Goal: Task Accomplishment & Management: Use online tool/utility

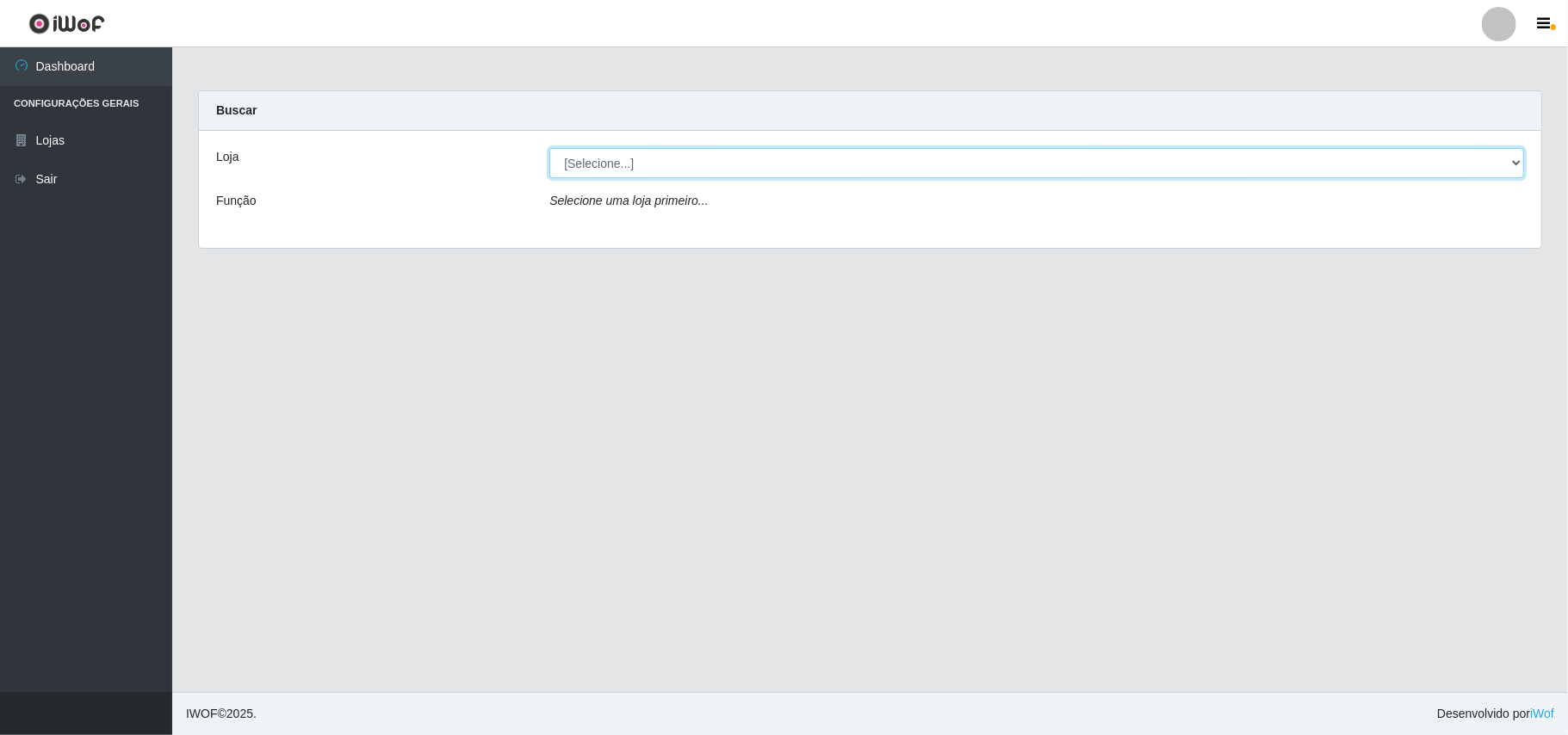
click at [663, 163] on select "[Selecione...] Bemais Supermercados - B11 Manaíra" at bounding box center [1036, 163] width 975 height 31
select select "409"
click at [549, 148] on select "[Selecione...] Bemais Supermercados - B11 Manaíra" at bounding box center [1036, 163] width 975 height 31
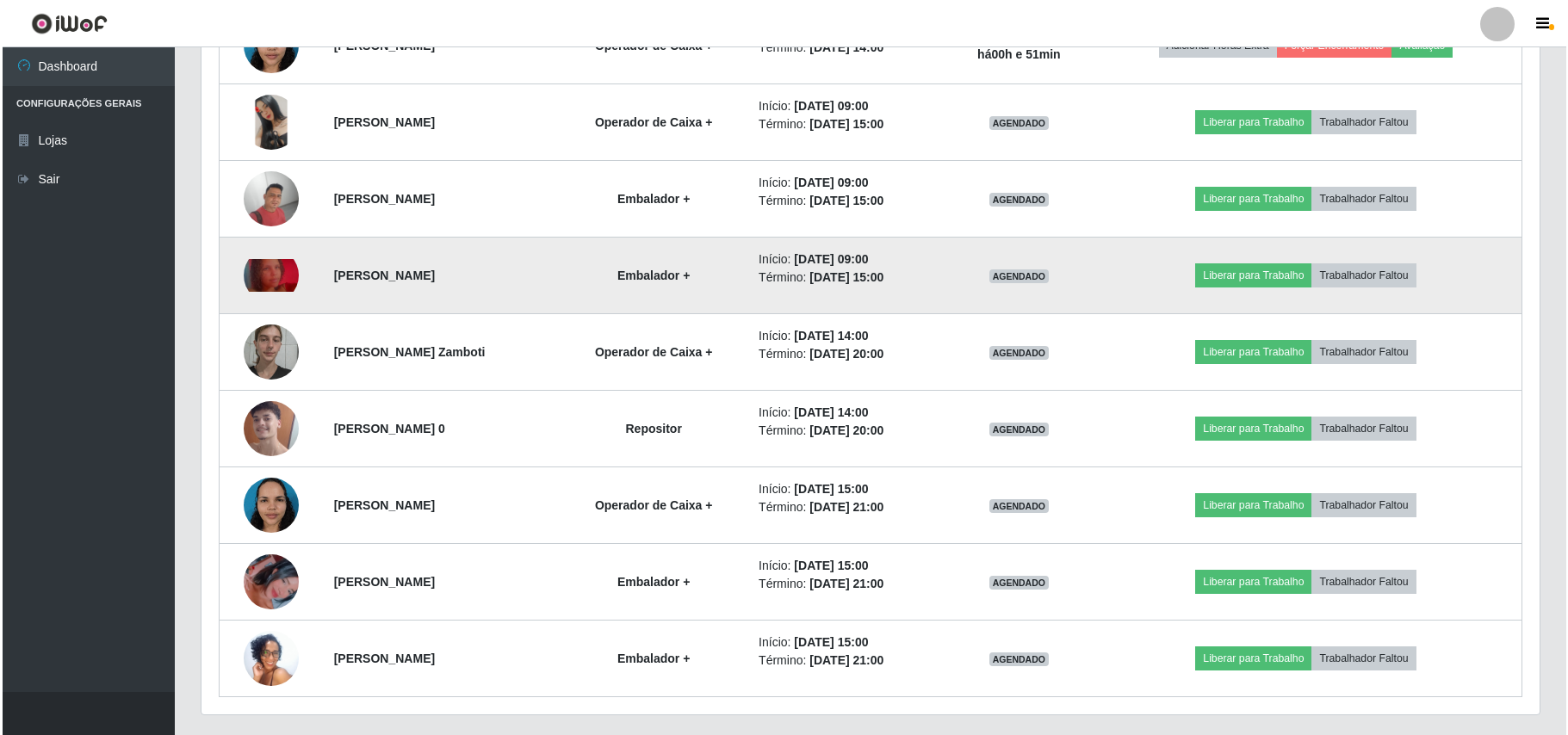
scroll to position [796, 0]
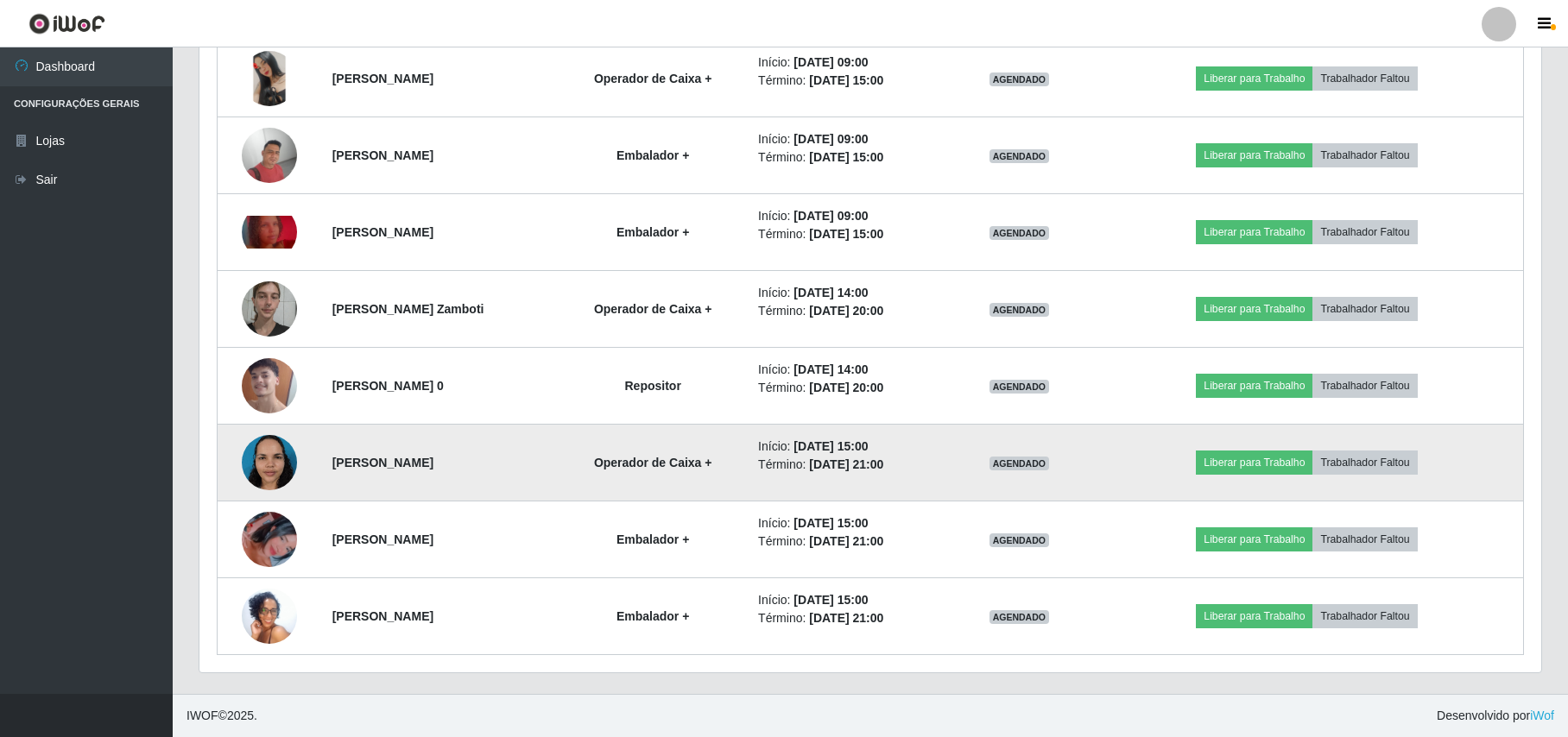
click at [257, 452] on img at bounding box center [269, 462] width 56 height 73
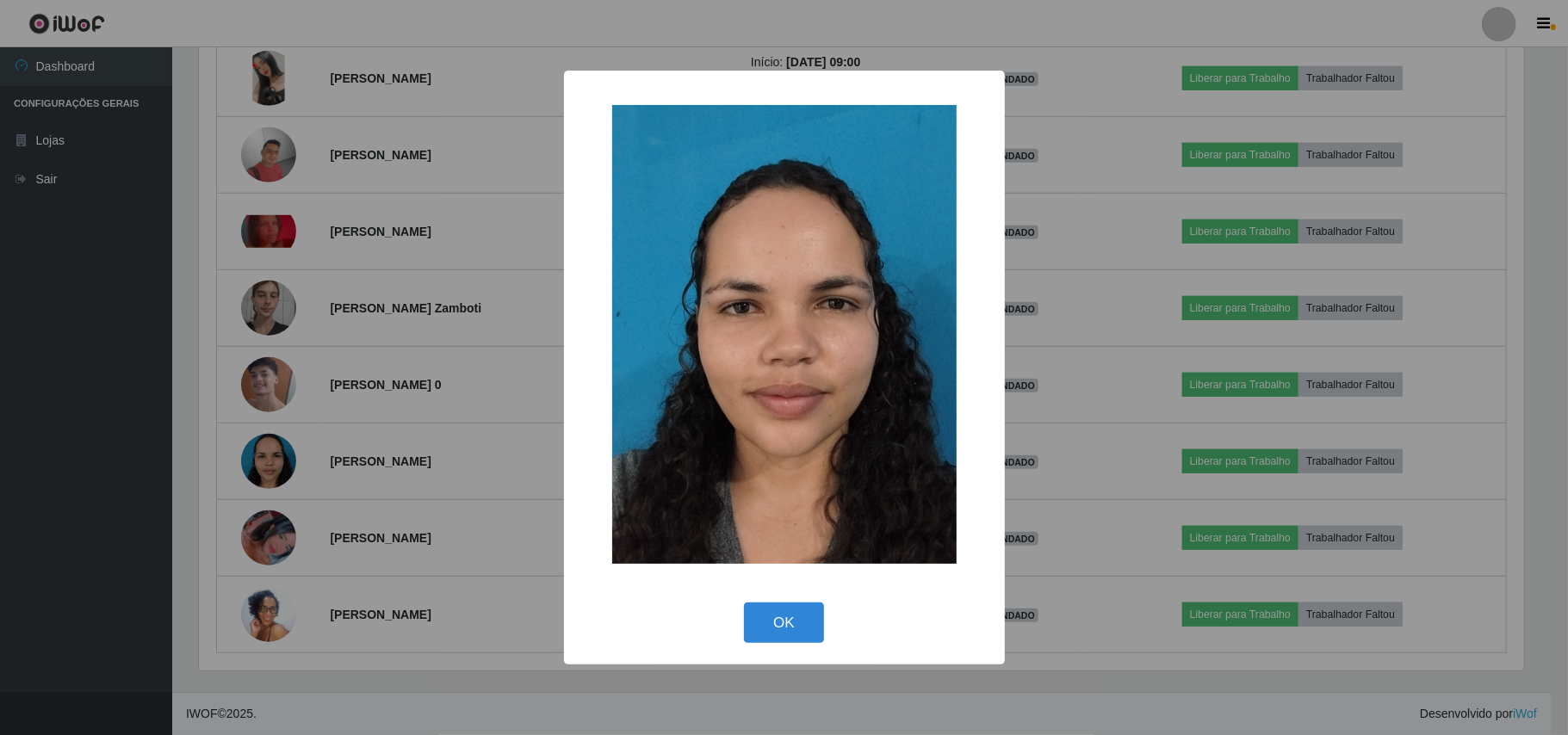
click at [266, 446] on div "× OK Cancel" at bounding box center [784, 368] width 1568 height 735
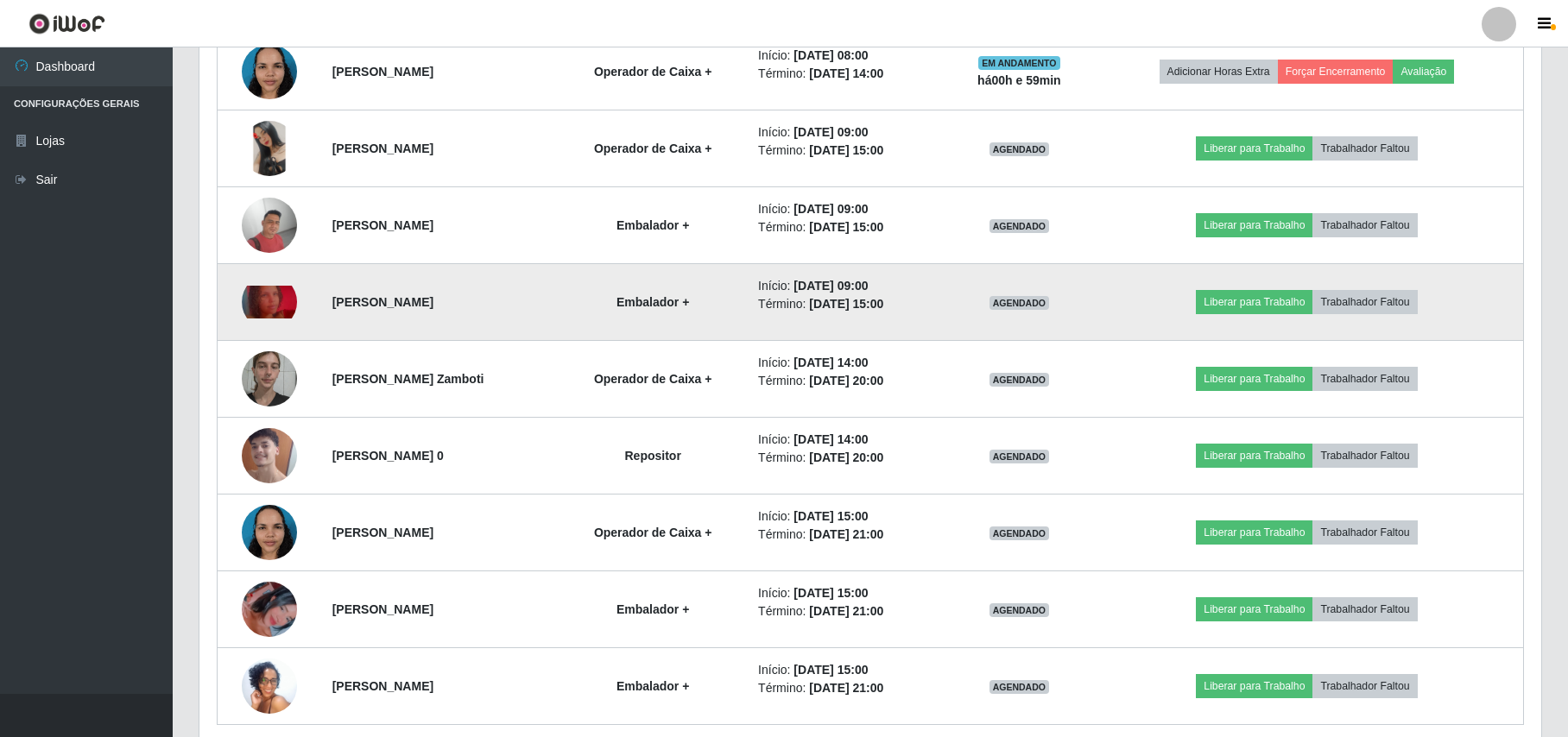
scroll to position [684, 0]
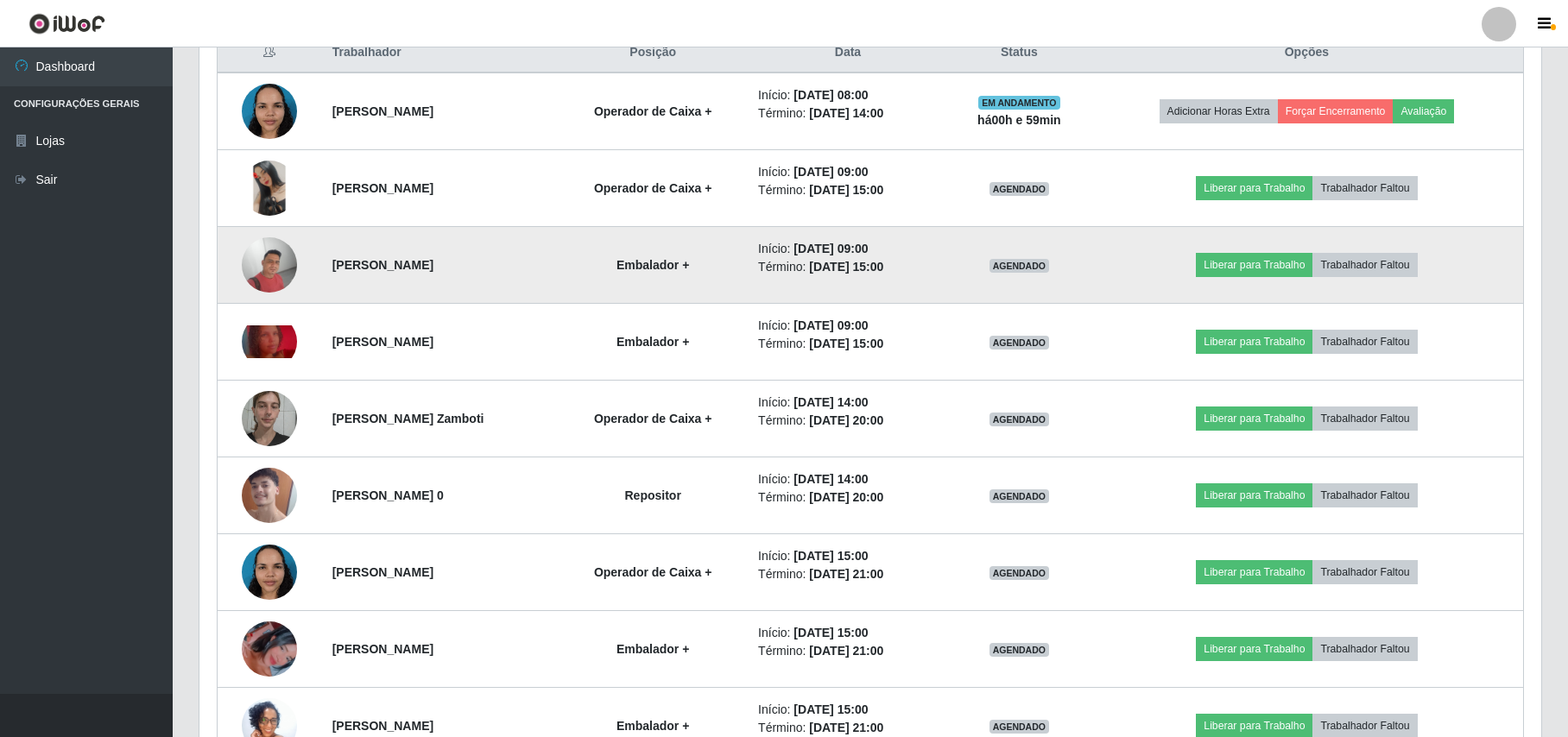
click at [261, 277] on img at bounding box center [269, 265] width 56 height 56
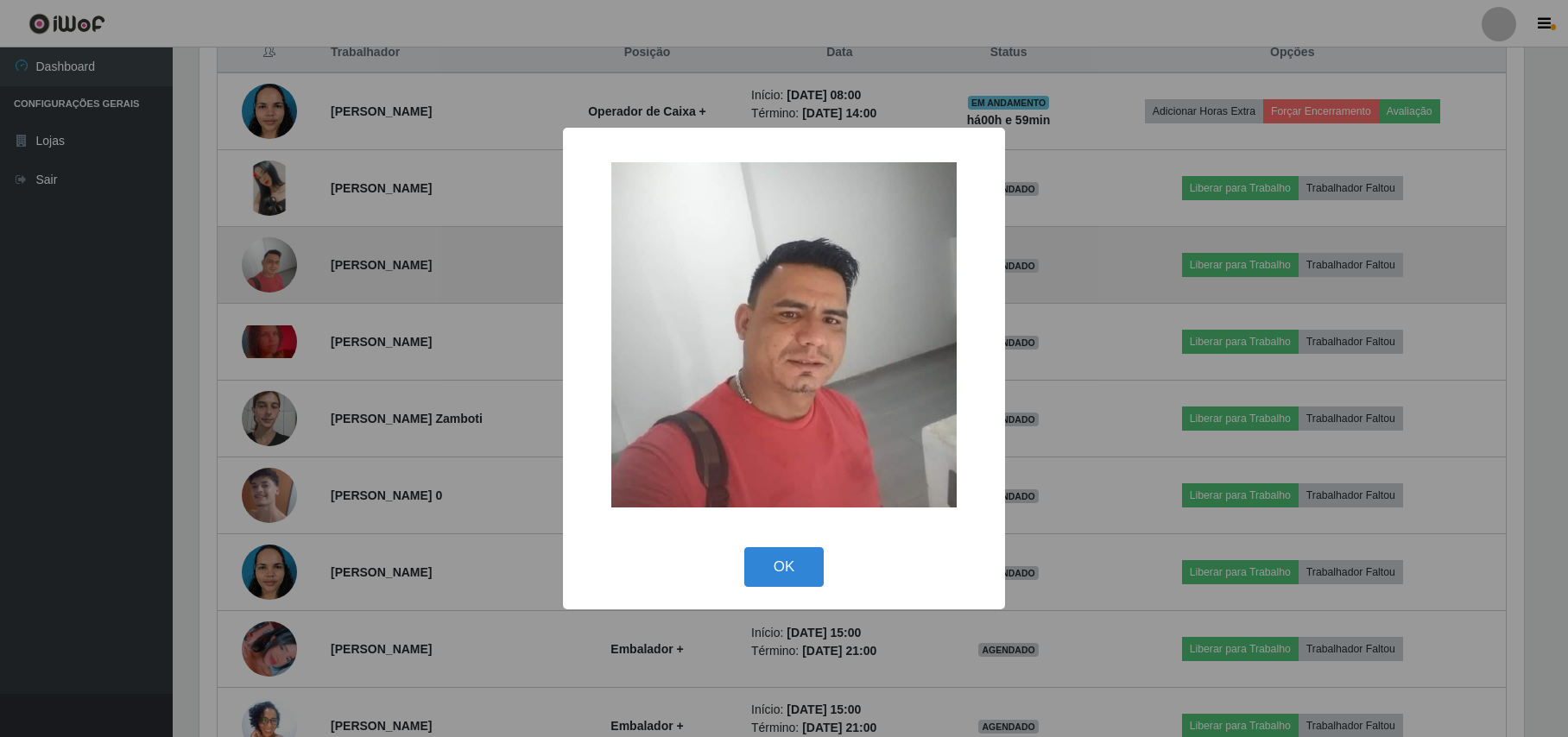
scroll to position [359, 1328]
click at [261, 277] on div "× OK Cancel" at bounding box center [786, 368] width 1573 height 737
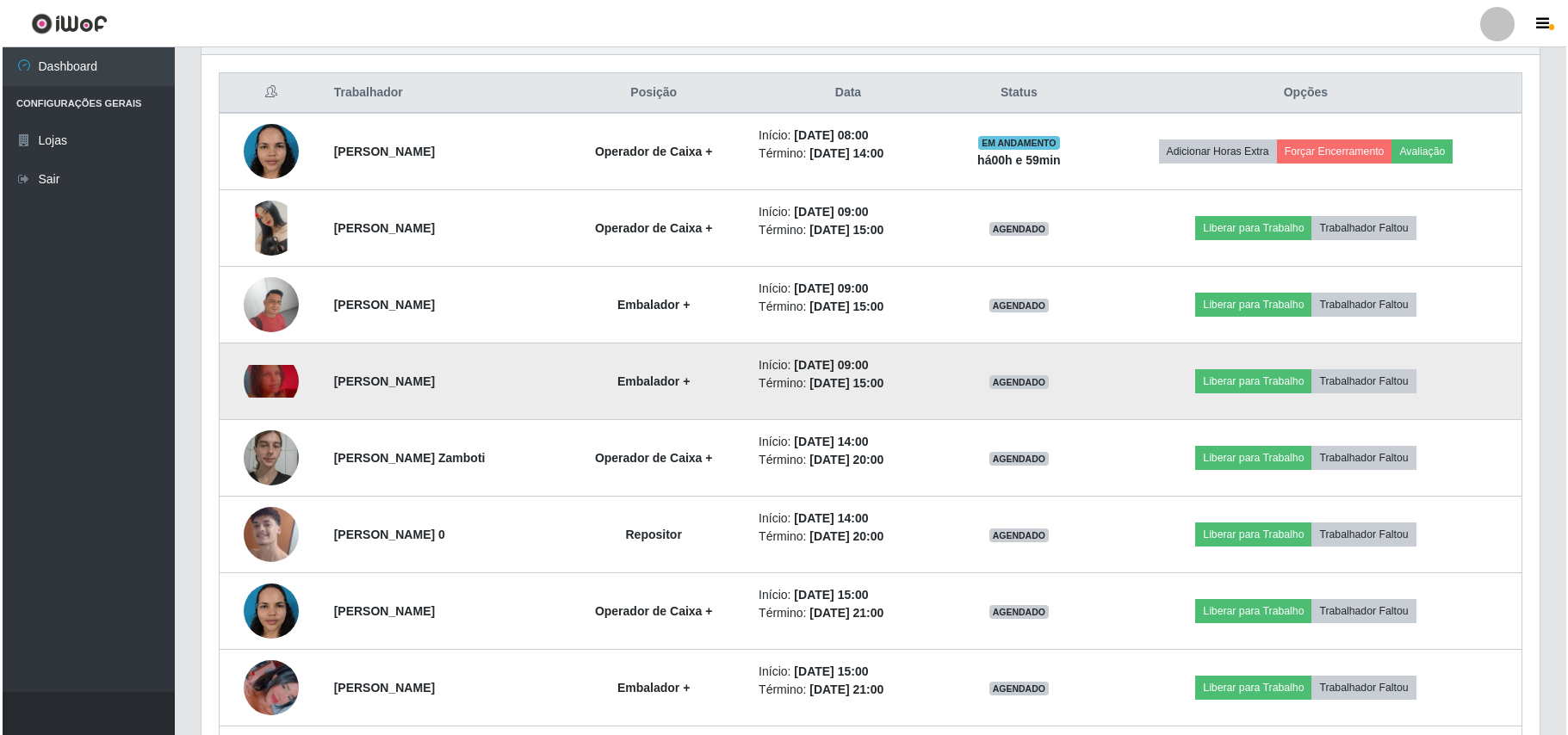
scroll to position [682, 0]
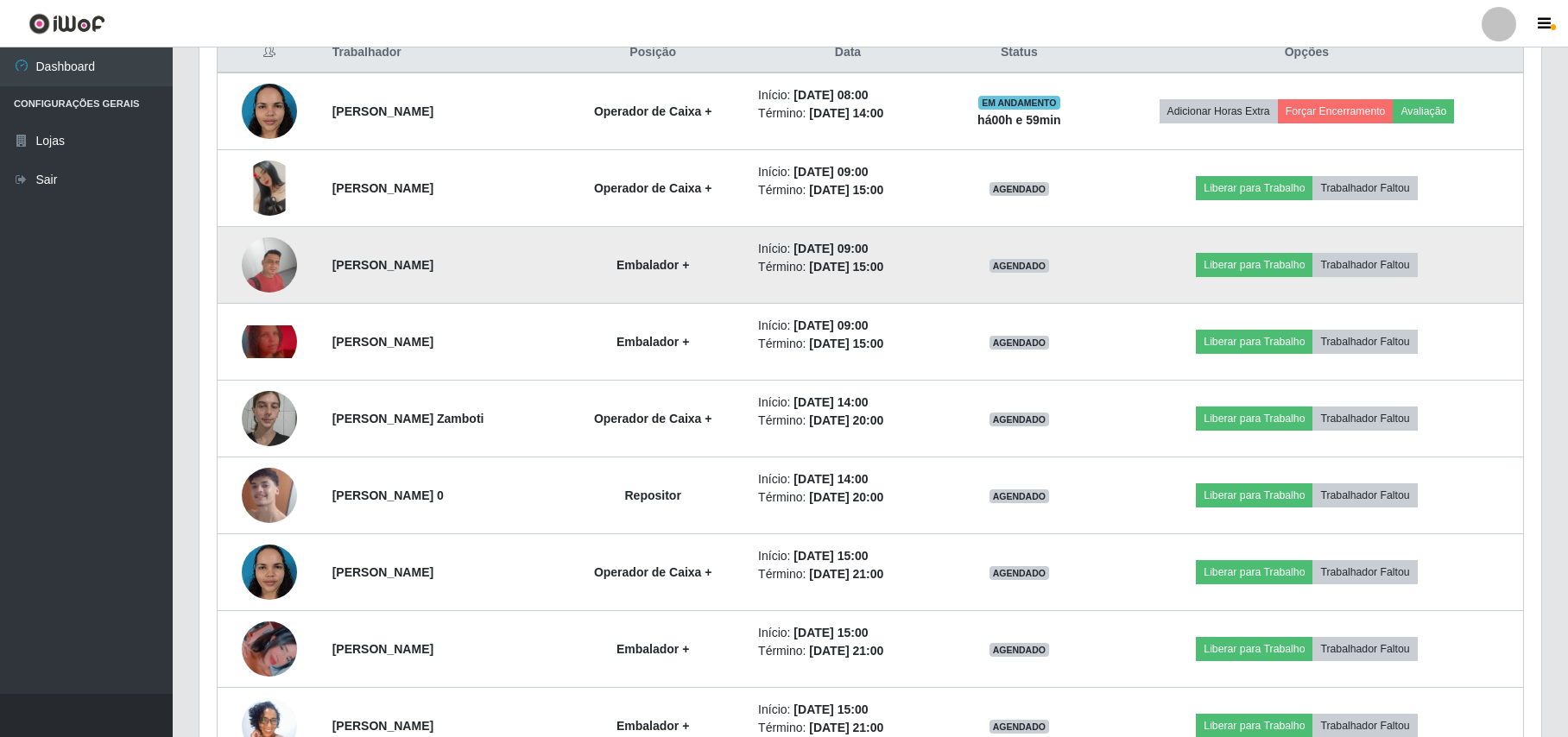
click at [264, 277] on img at bounding box center [269, 265] width 56 height 56
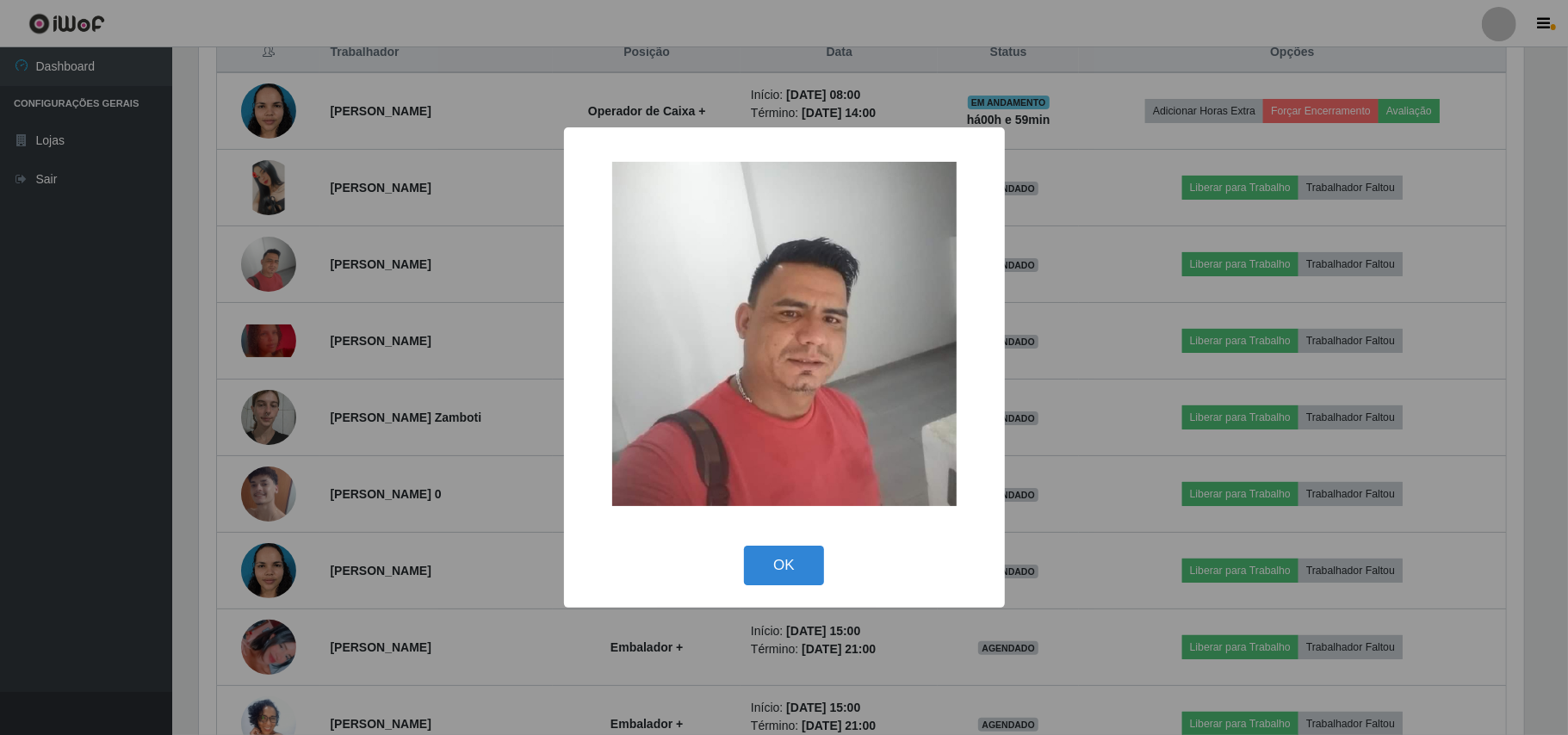
click at [264, 276] on div "× OK Cancel" at bounding box center [784, 368] width 1568 height 735
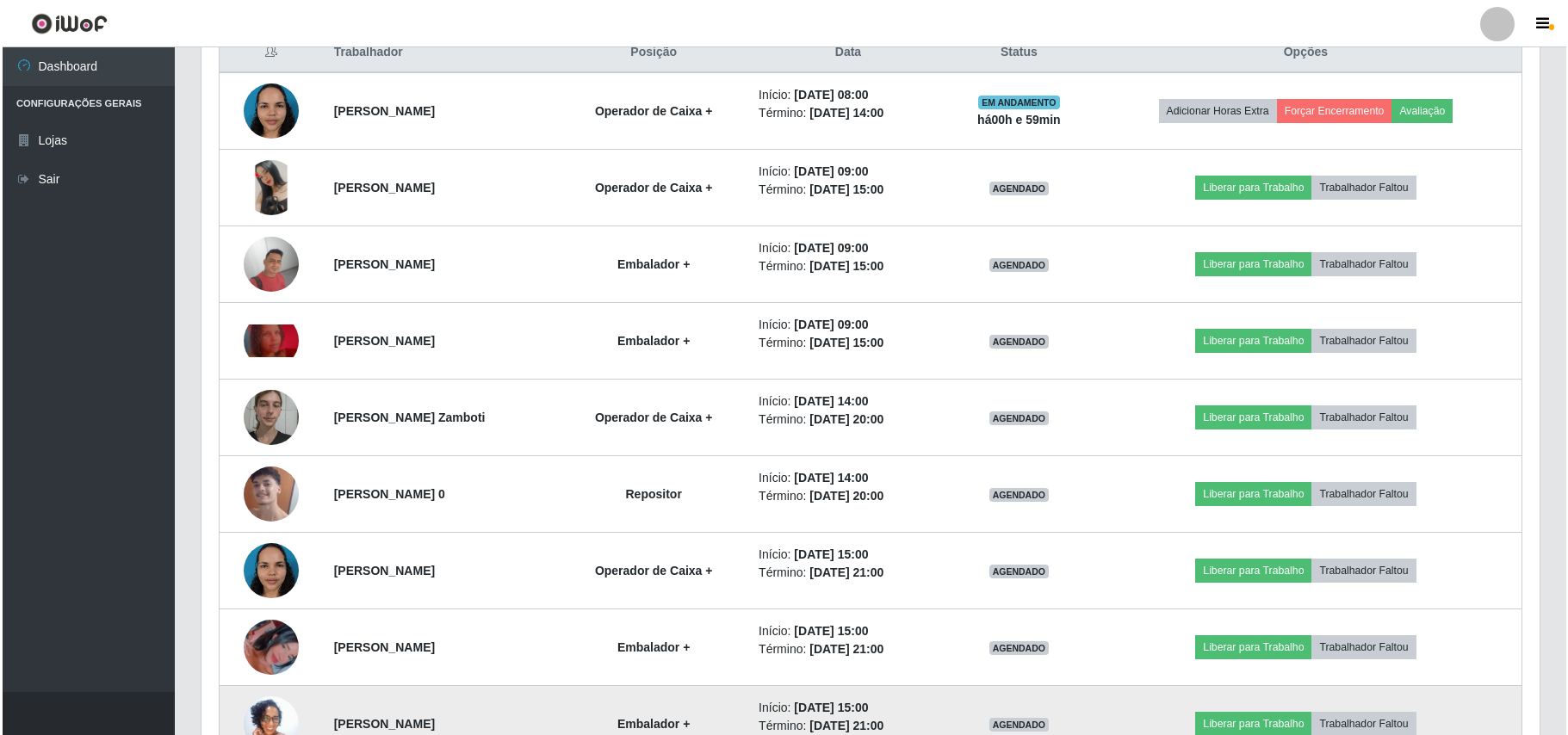
scroll to position [796, 0]
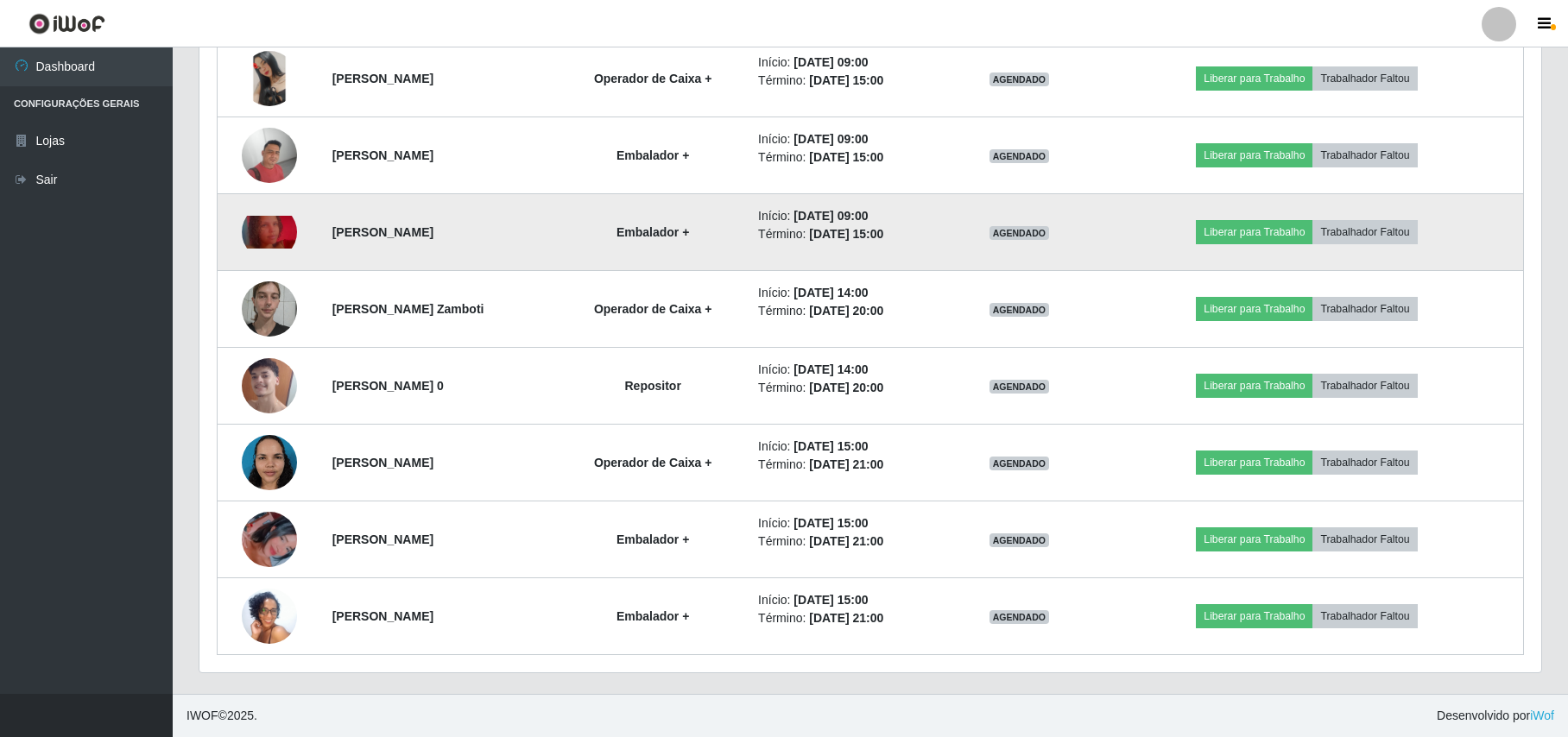
click at [256, 231] on img at bounding box center [269, 233] width 56 height 33
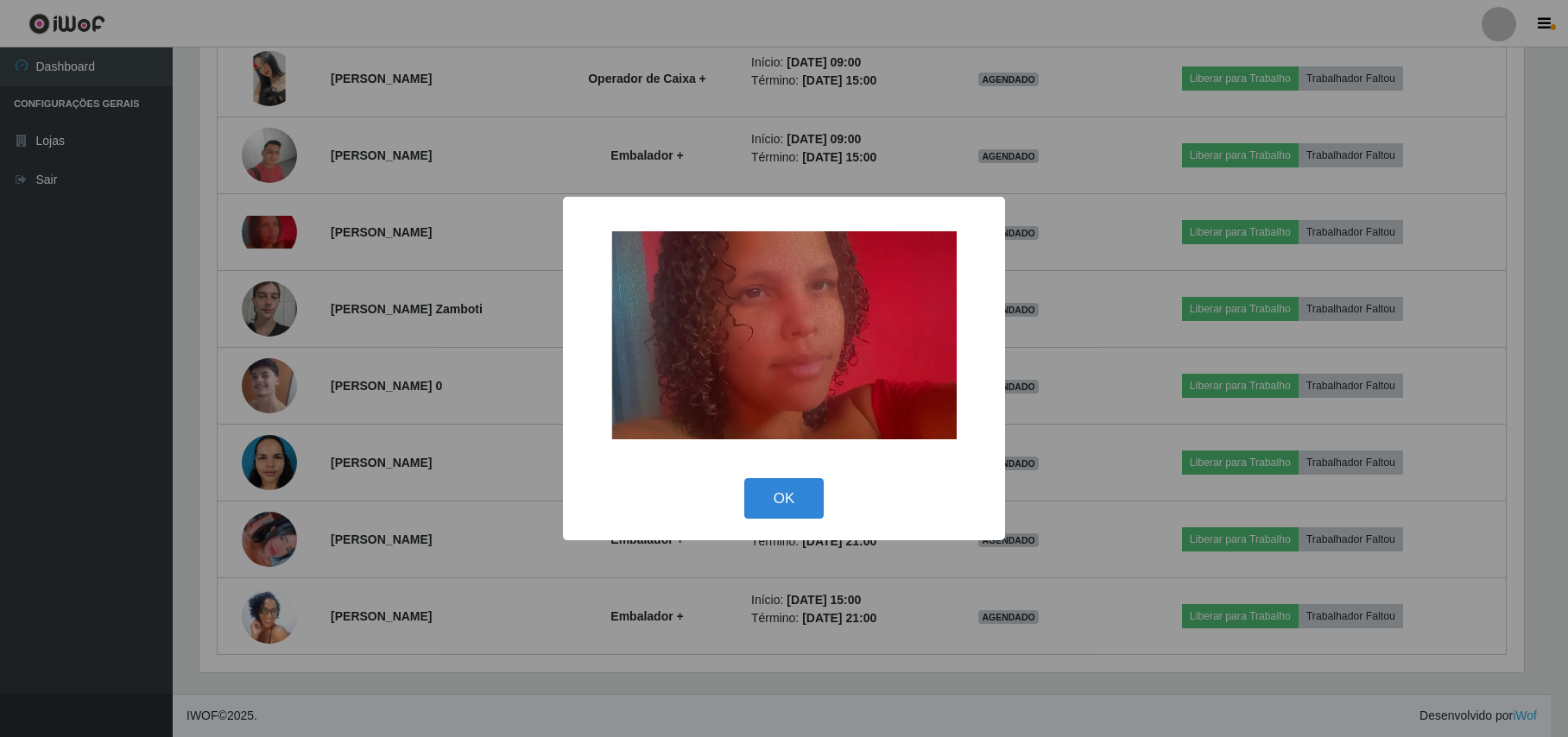
scroll to position [359, 1328]
click at [817, 491] on button "OK" at bounding box center [786, 498] width 80 height 41
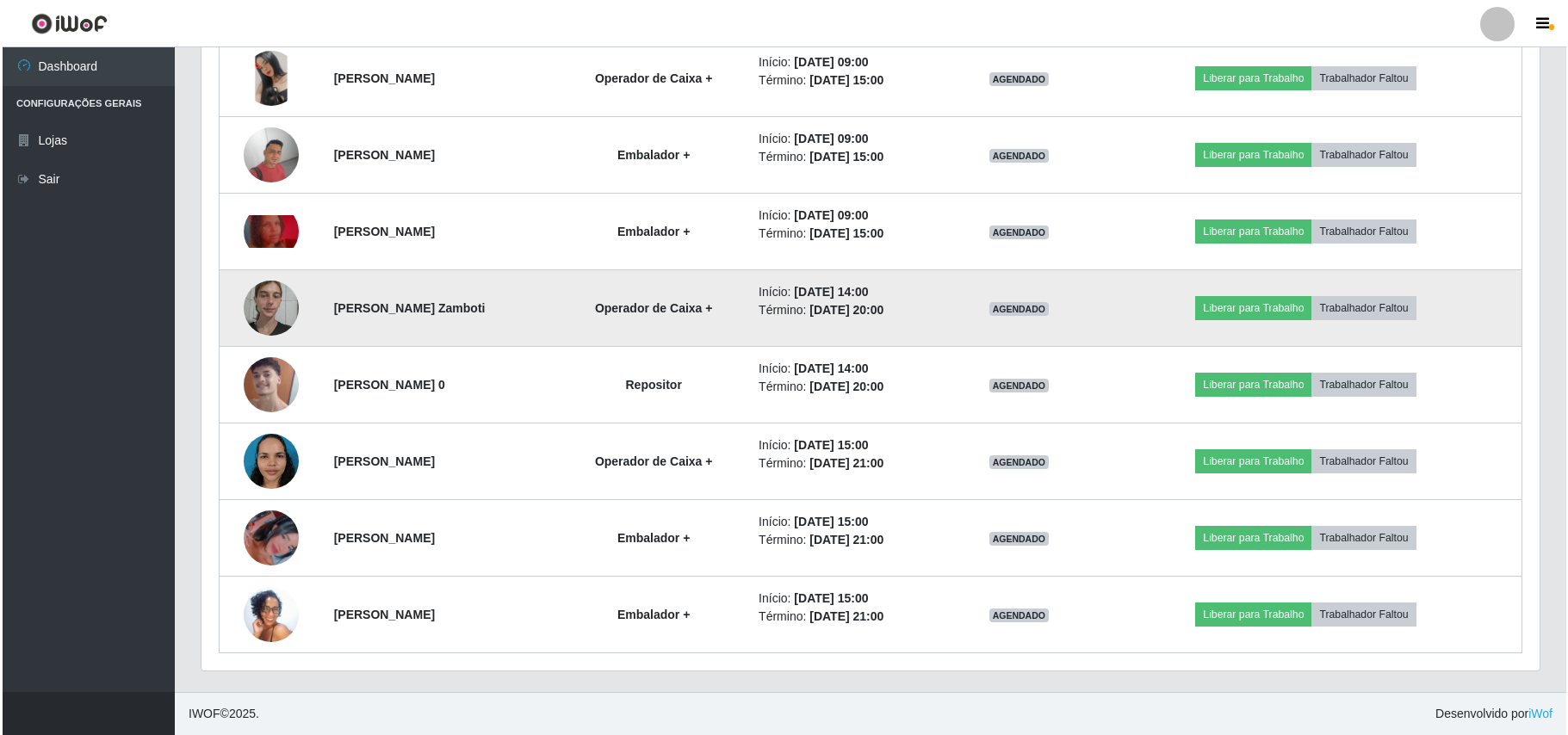
scroll to position [358, 1337]
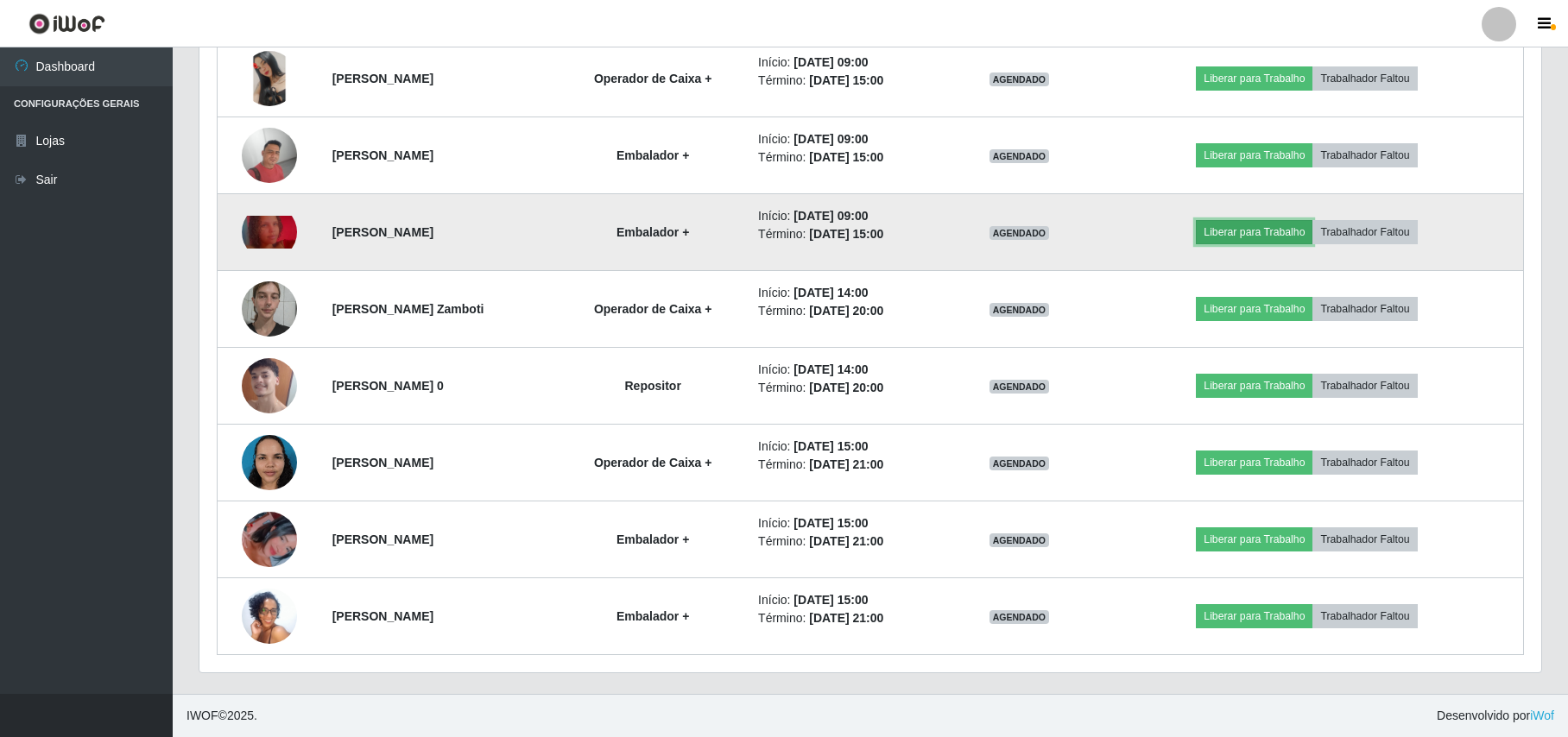
click at [1234, 231] on button "Liberar para Trabalho" at bounding box center [1254, 232] width 117 height 24
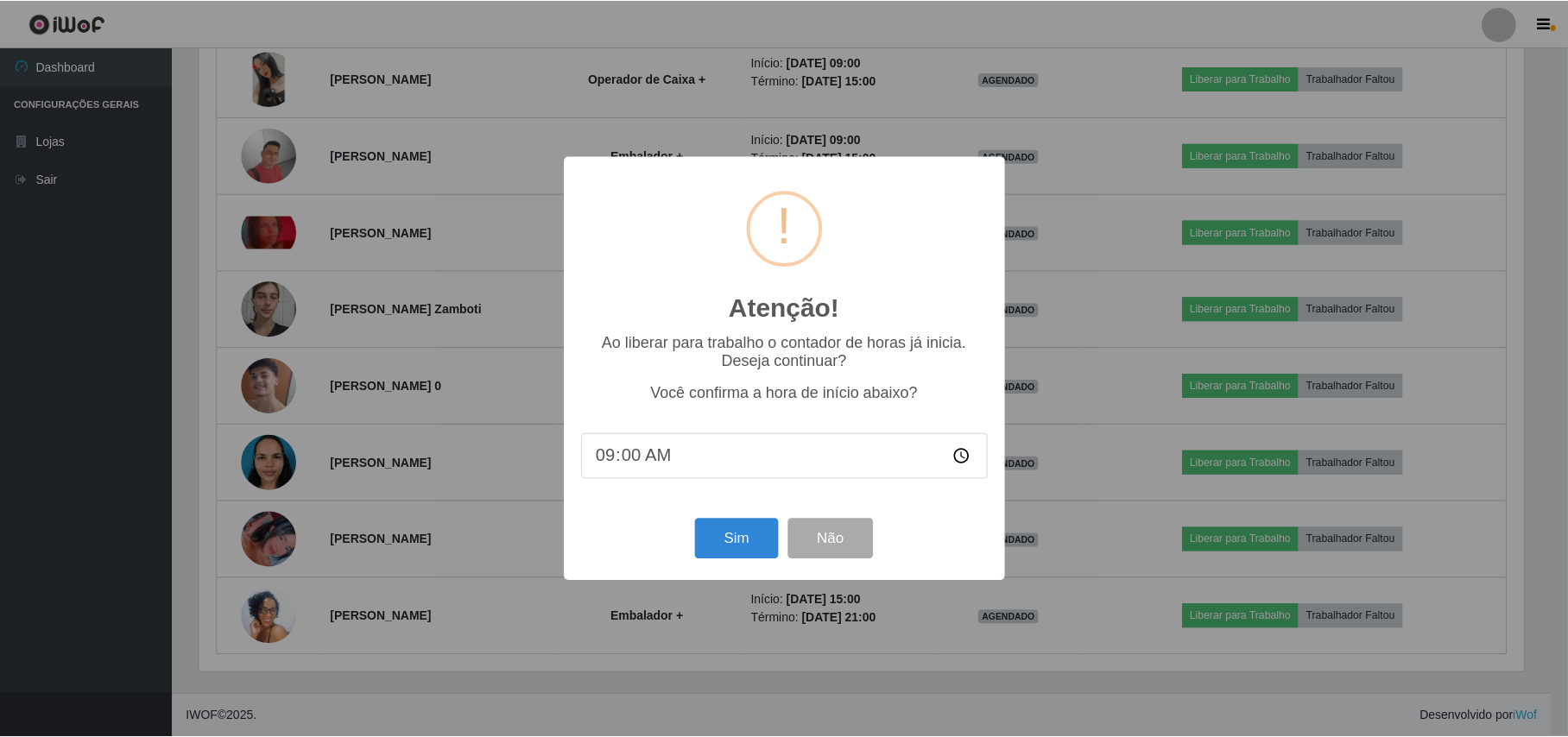
scroll to position [359, 1328]
click at [736, 537] on button "Sim" at bounding box center [739, 539] width 84 height 41
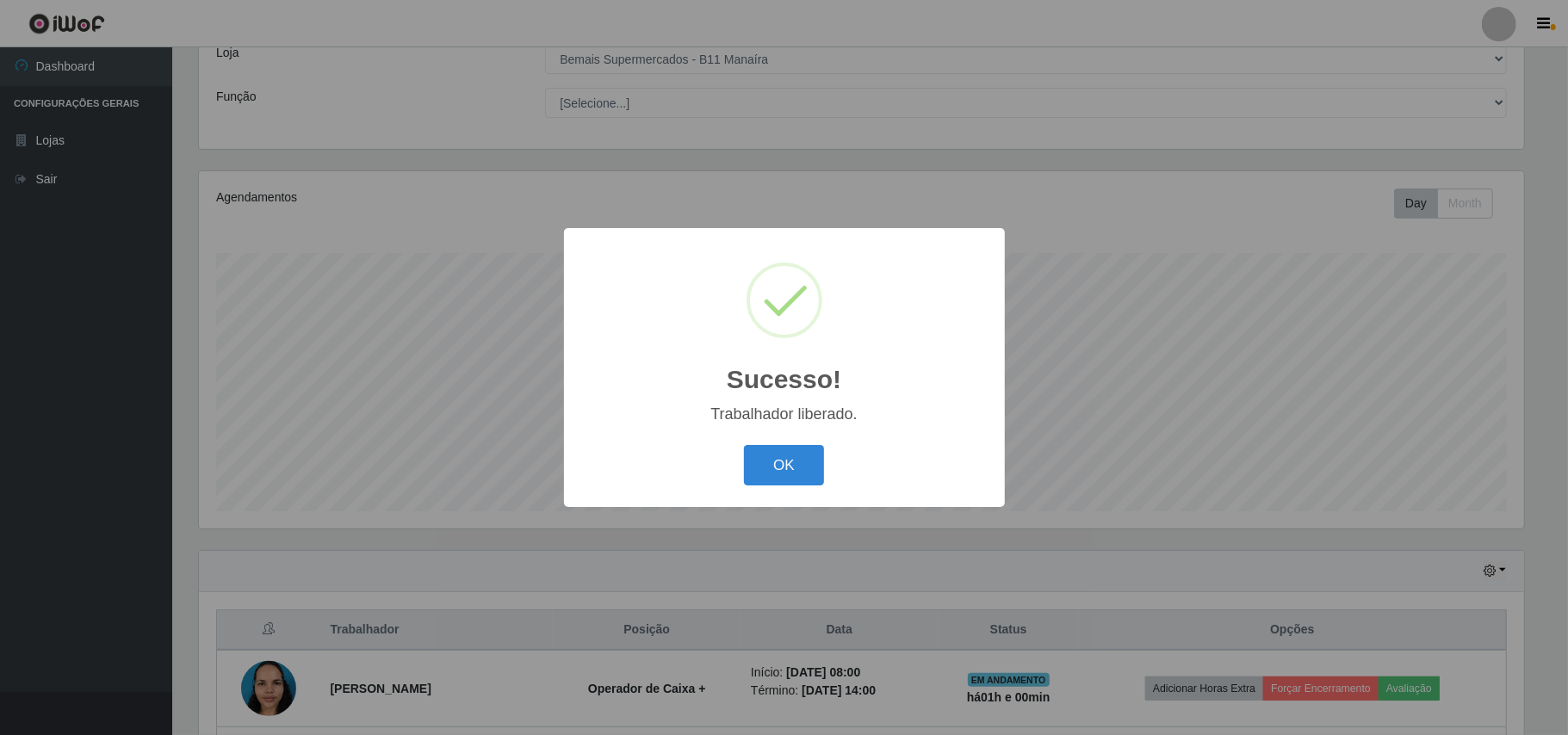
click at [785, 442] on div "OK Cancel" at bounding box center [784, 465] width 406 height 49
click at [775, 467] on button "OK" at bounding box center [784, 466] width 80 height 41
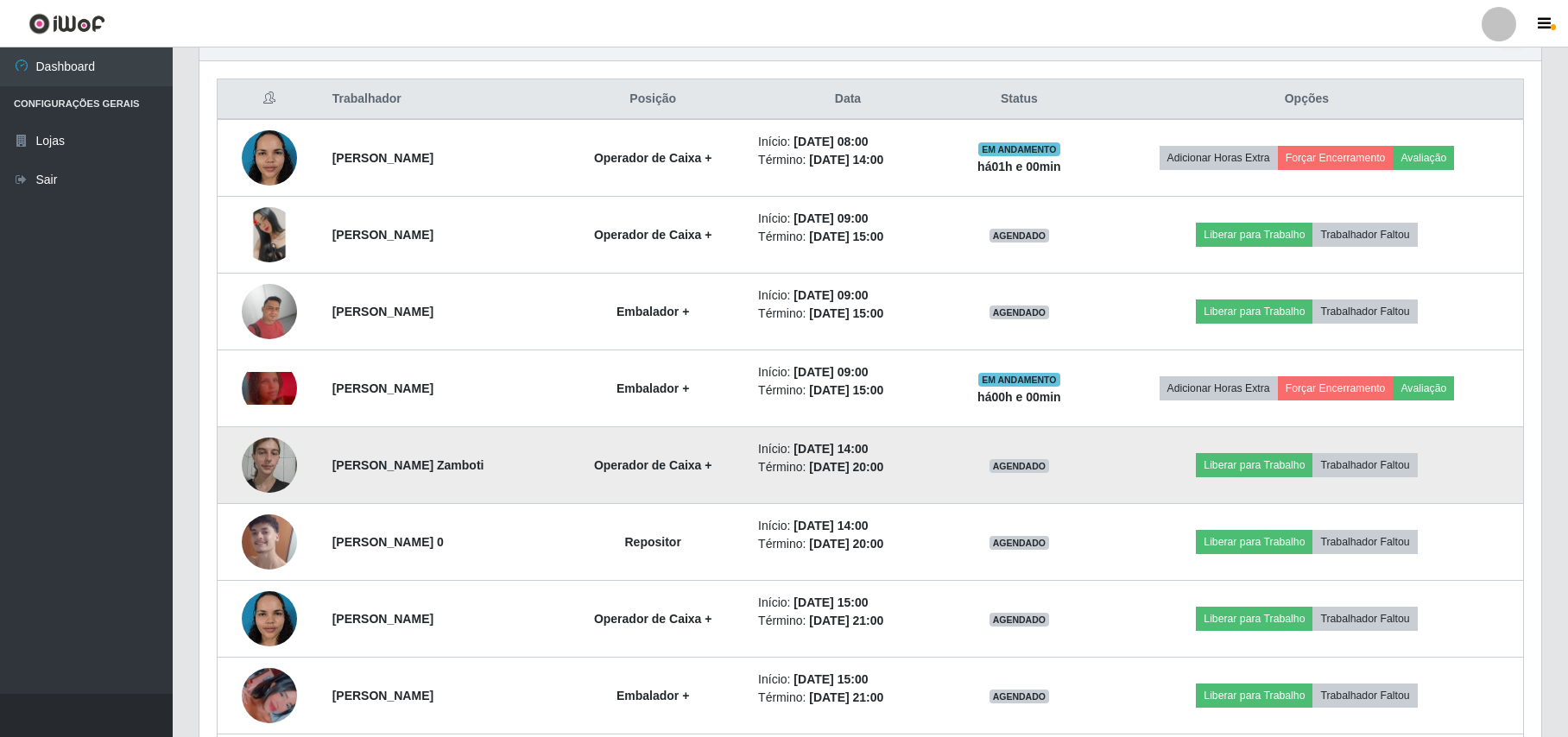
scroll to position [680, 0]
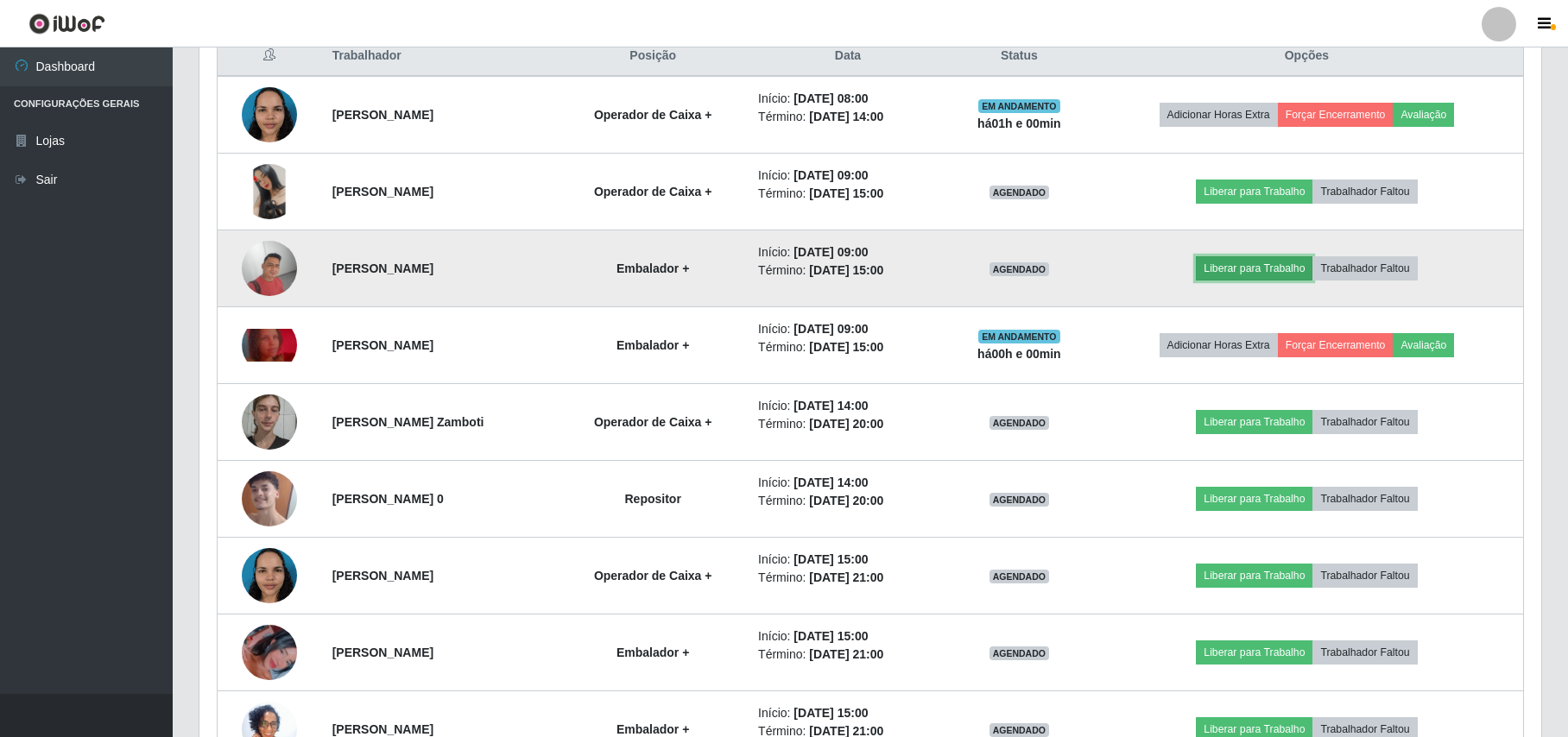
click at [1289, 271] on button "Liberar para Trabalho" at bounding box center [1254, 268] width 117 height 24
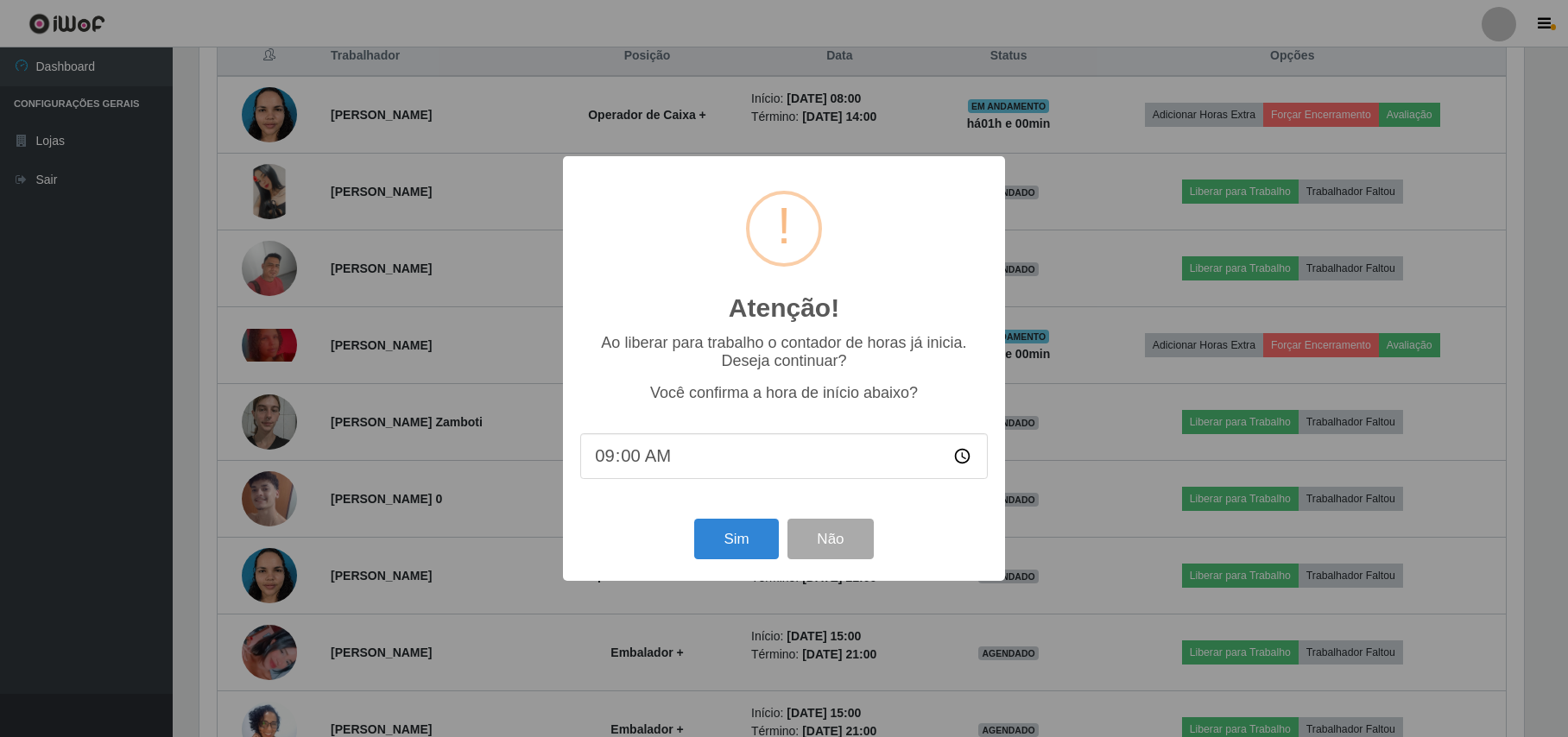
scroll to position [0, 0]
click at [740, 529] on button "Sim" at bounding box center [739, 539] width 84 height 41
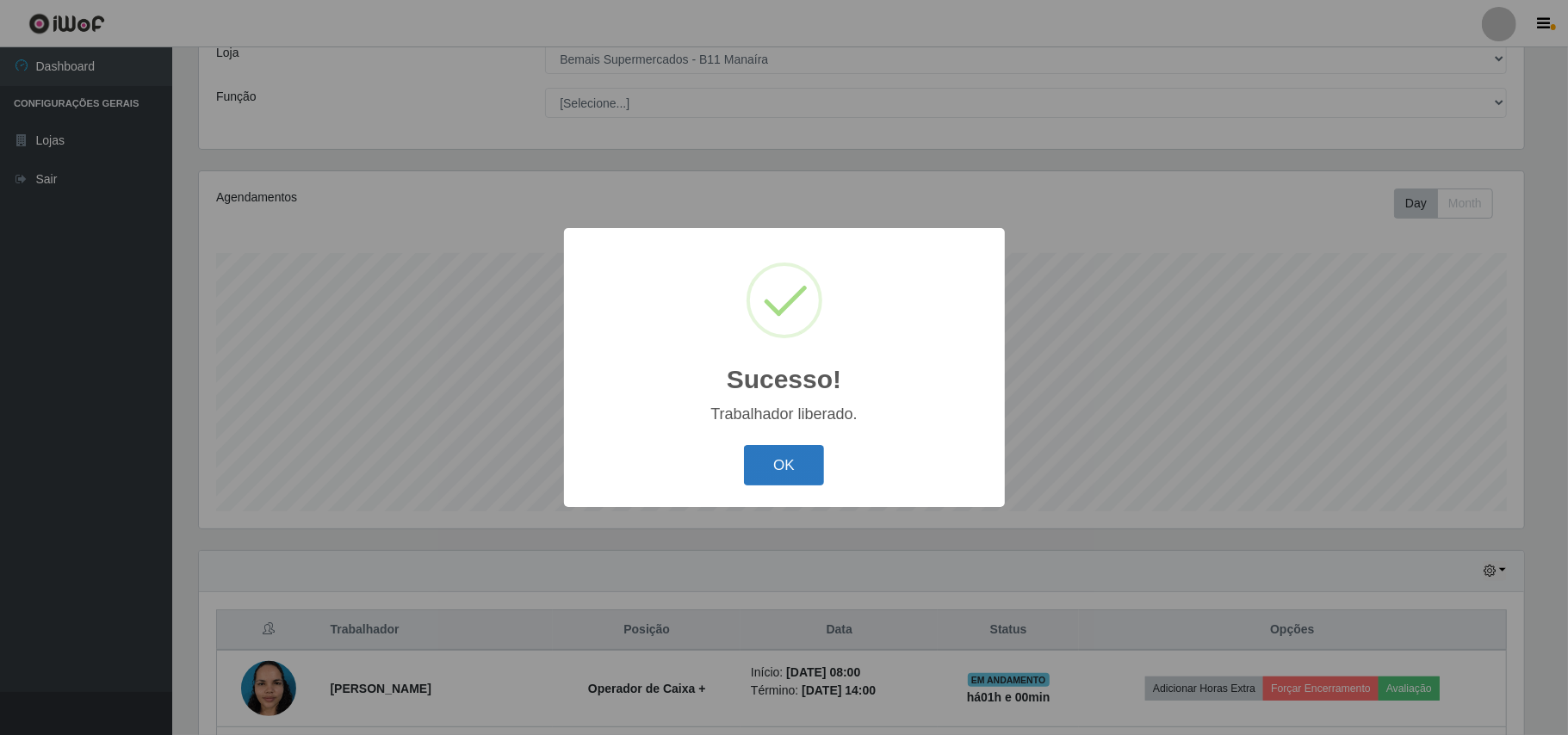
click at [749, 449] on button "OK" at bounding box center [784, 466] width 80 height 41
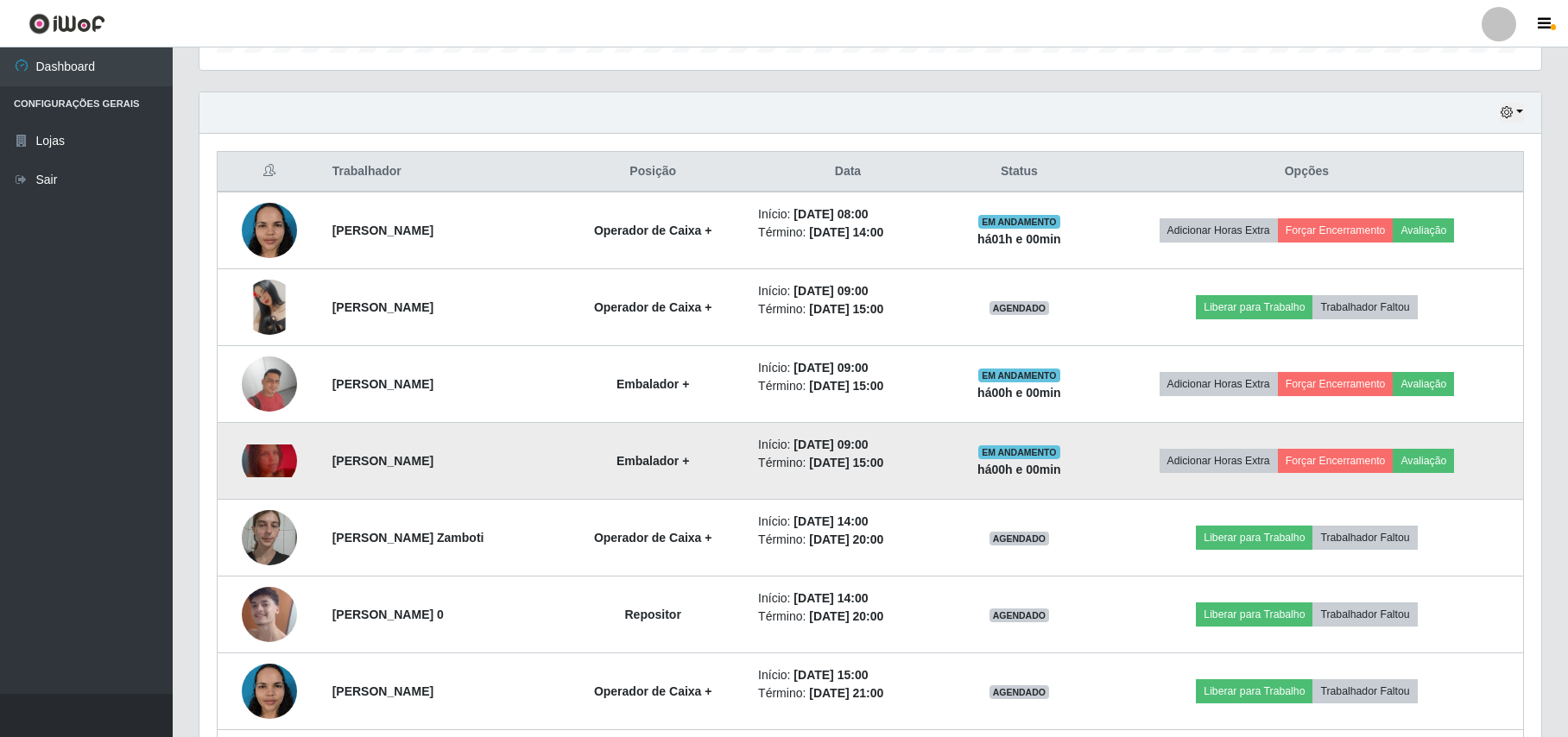
click at [289, 468] on img at bounding box center [269, 461] width 56 height 33
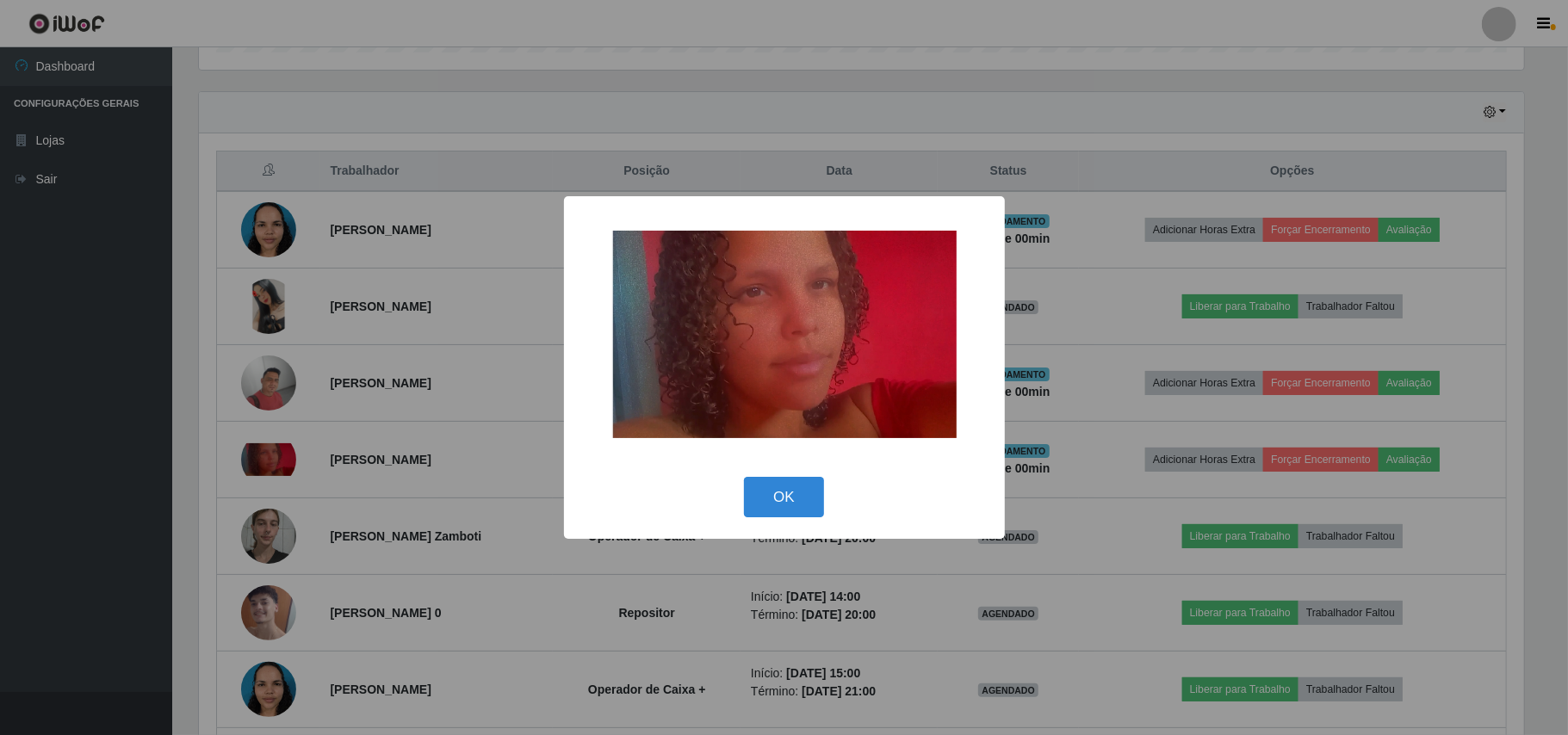
click at [287, 467] on div "× OK Cancel" at bounding box center [784, 368] width 1568 height 735
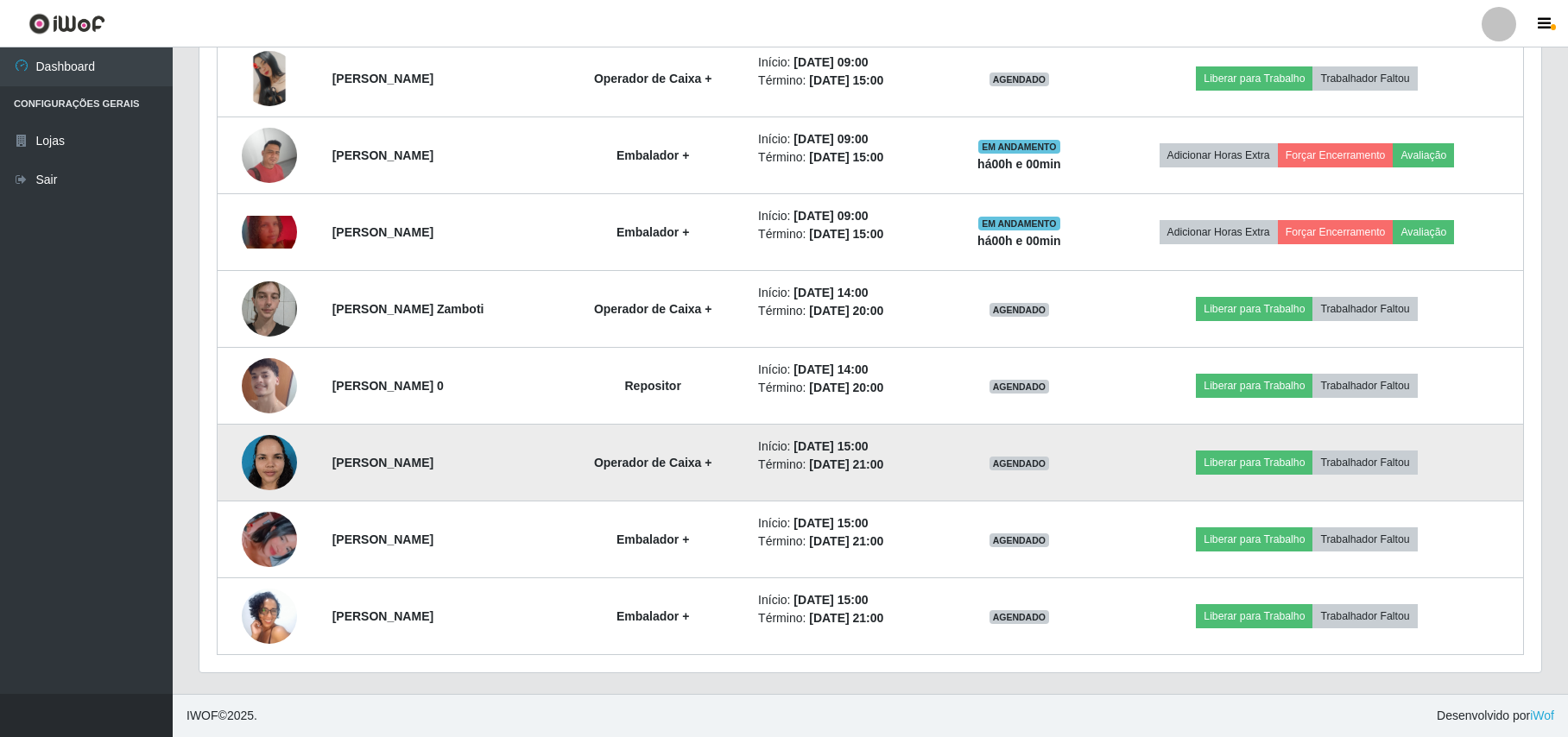
click at [260, 467] on img at bounding box center [269, 462] width 56 height 73
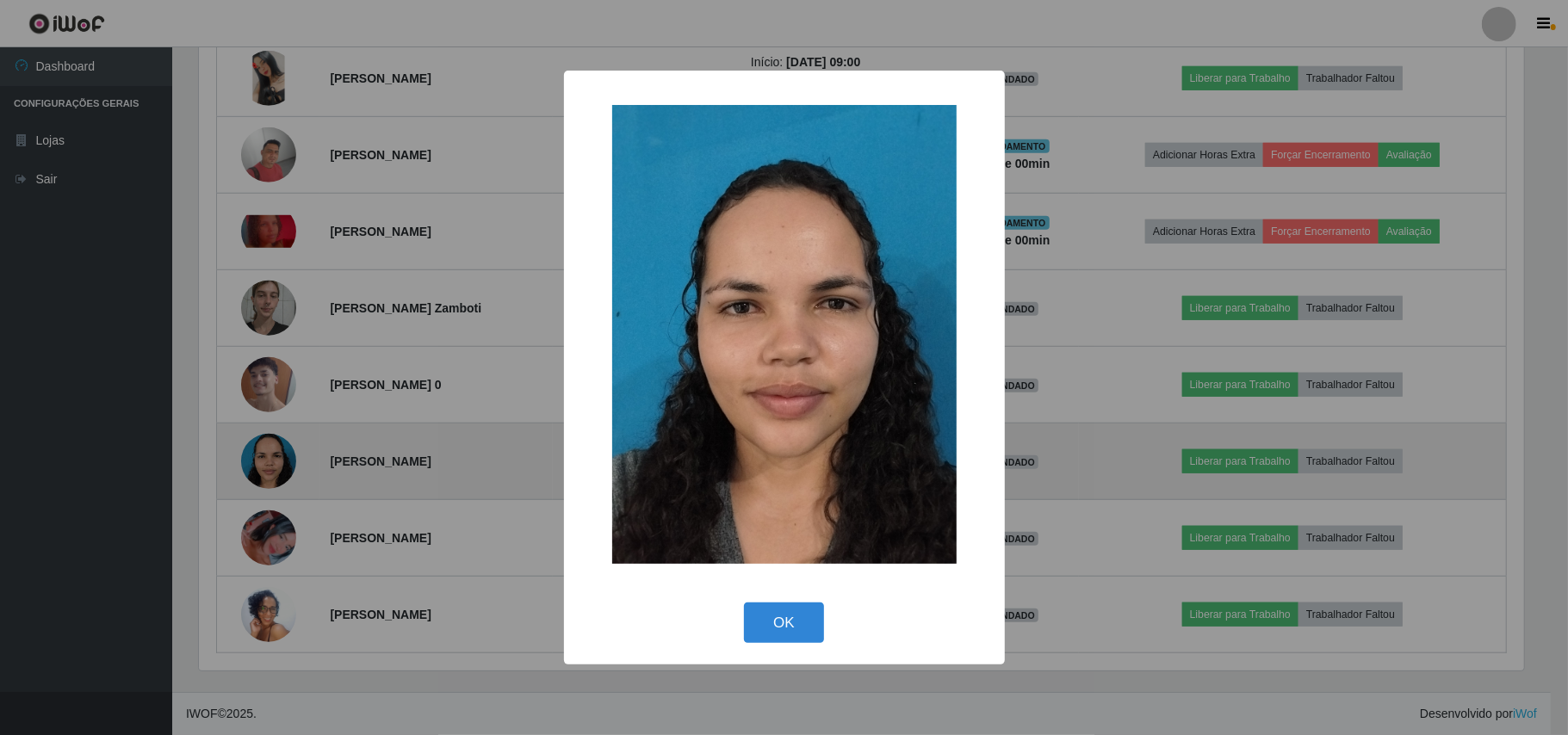
click at [259, 466] on div "× OK Cancel" at bounding box center [784, 368] width 1568 height 735
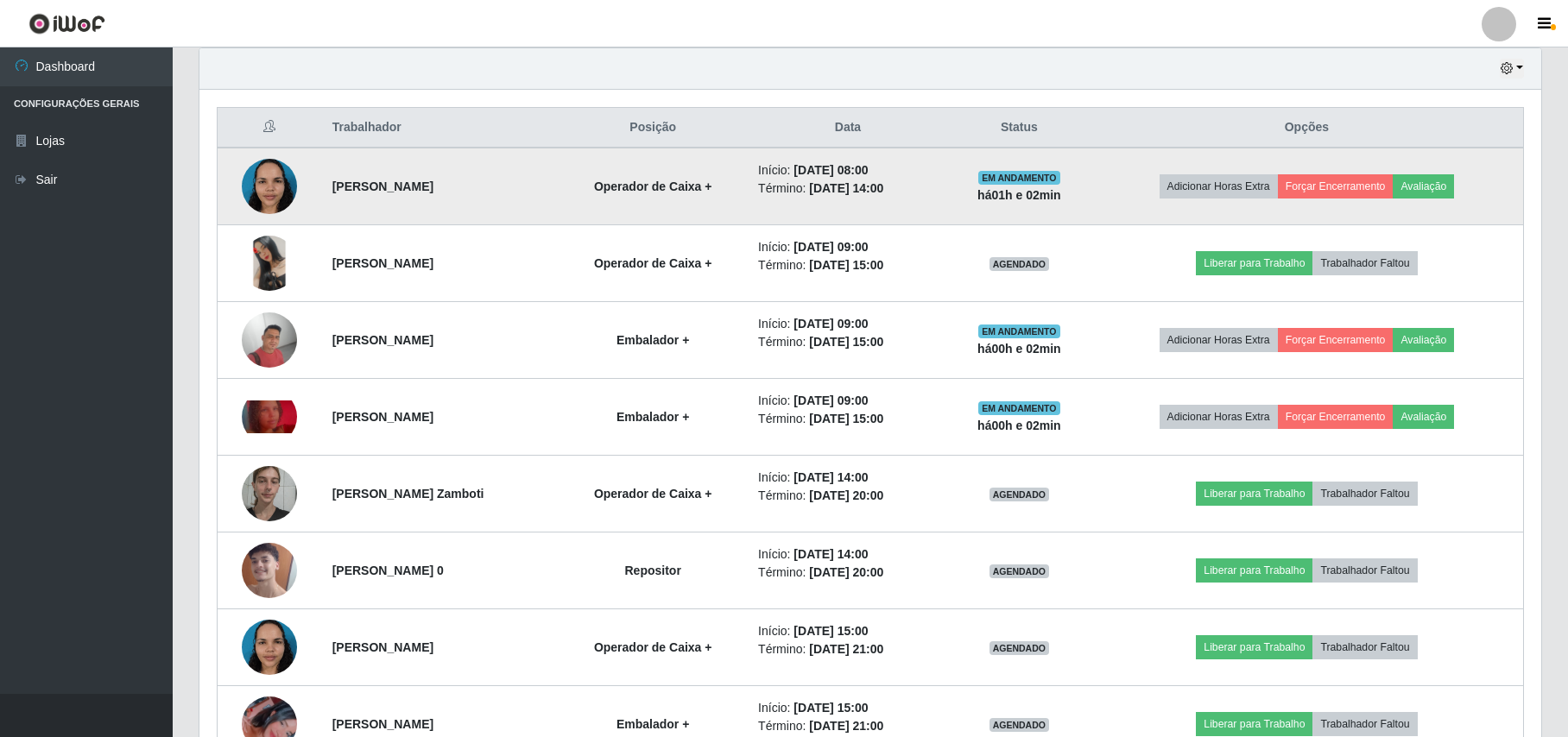
scroll to position [568, 0]
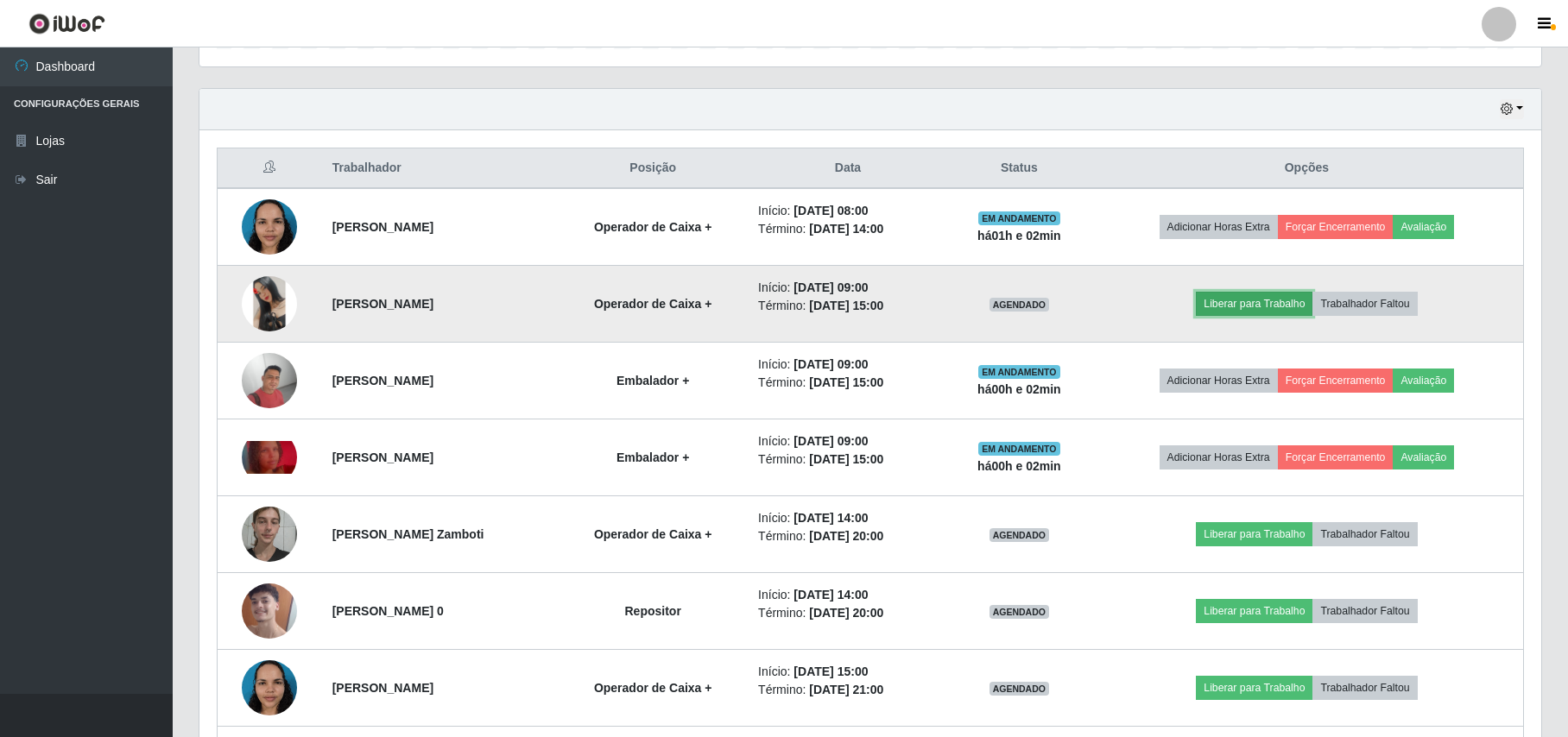
click at [1271, 307] on button "Liberar para Trabalho" at bounding box center [1254, 304] width 117 height 24
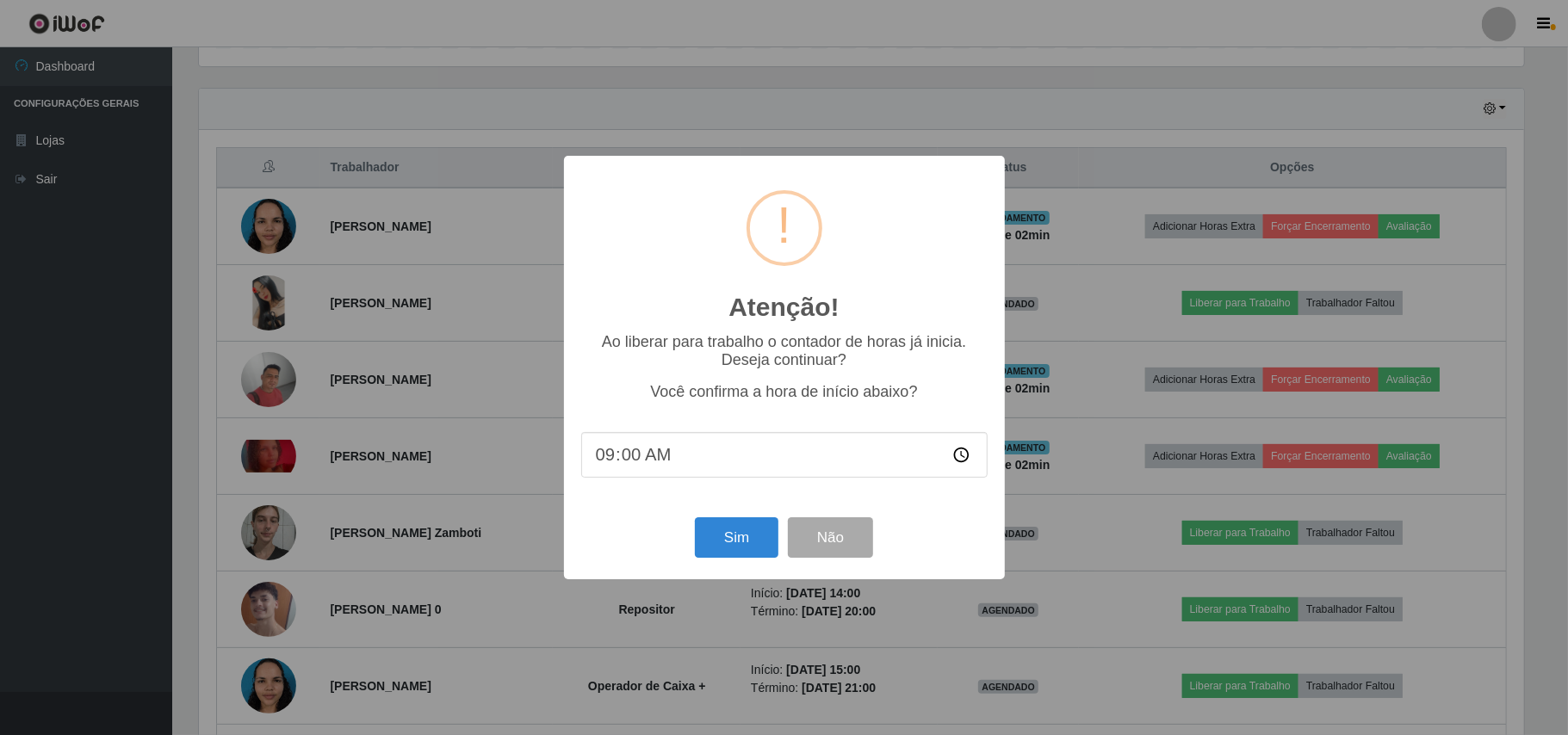
click at [721, 442] on input "09:00" at bounding box center [784, 455] width 406 height 45
click at [738, 542] on button "Sim" at bounding box center [737, 538] width 83 height 41
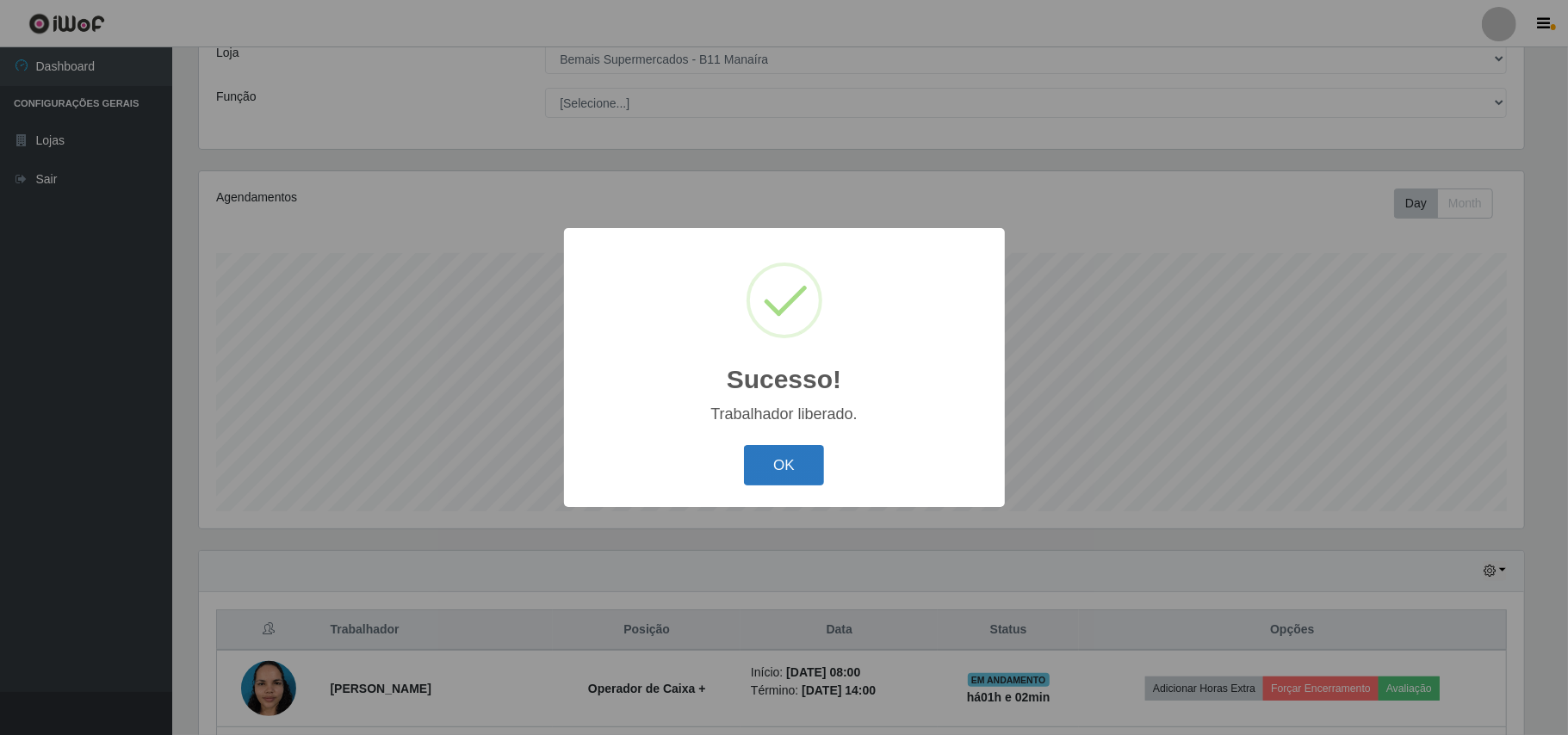
click at [776, 462] on button "OK" at bounding box center [784, 466] width 80 height 41
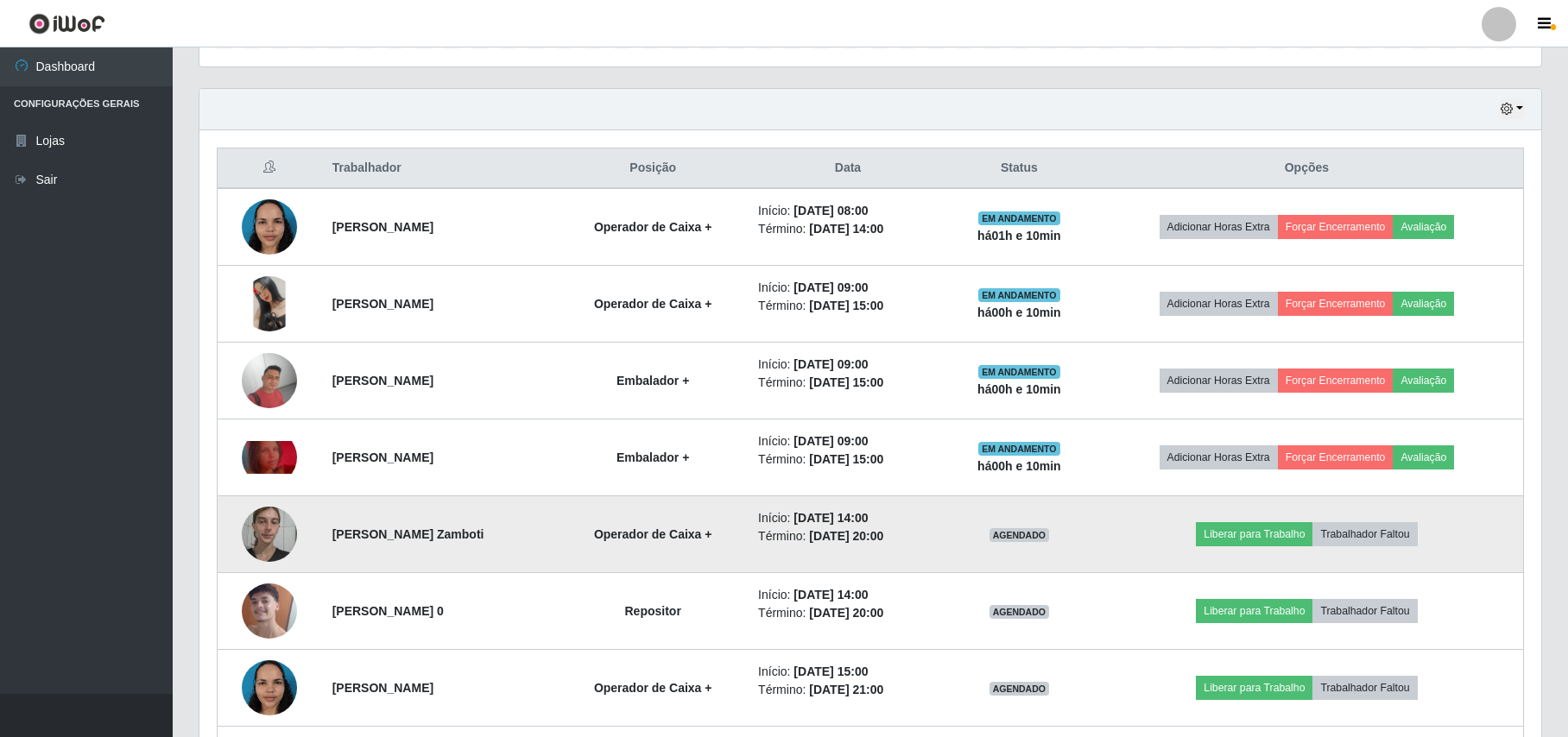
scroll to position [684, 0]
